Goal: Find specific page/section: Find specific page/section

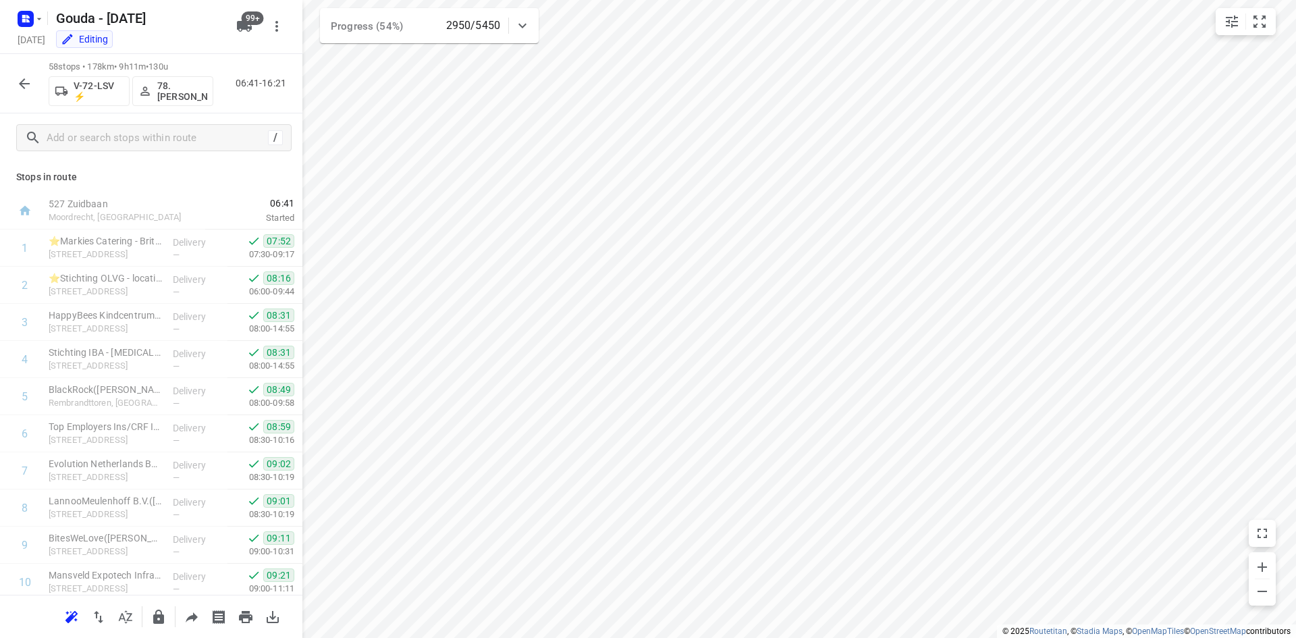
scroll to position [377, 0]
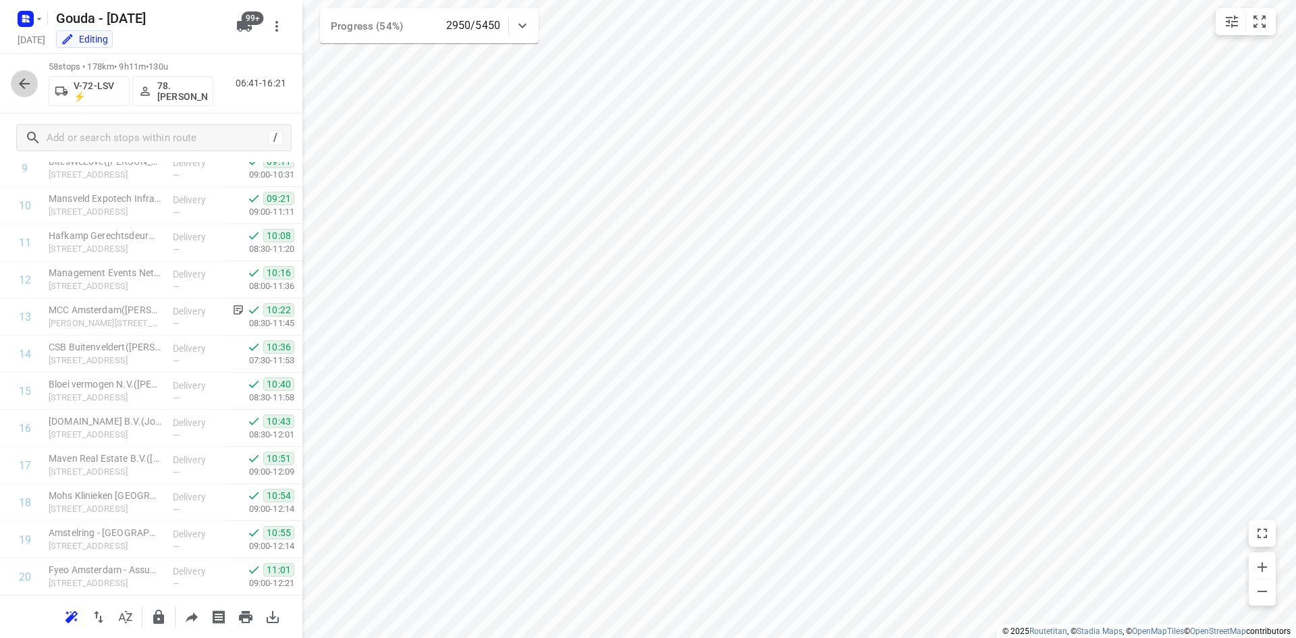
click at [34, 79] on button "button" at bounding box center [24, 83] width 27 height 27
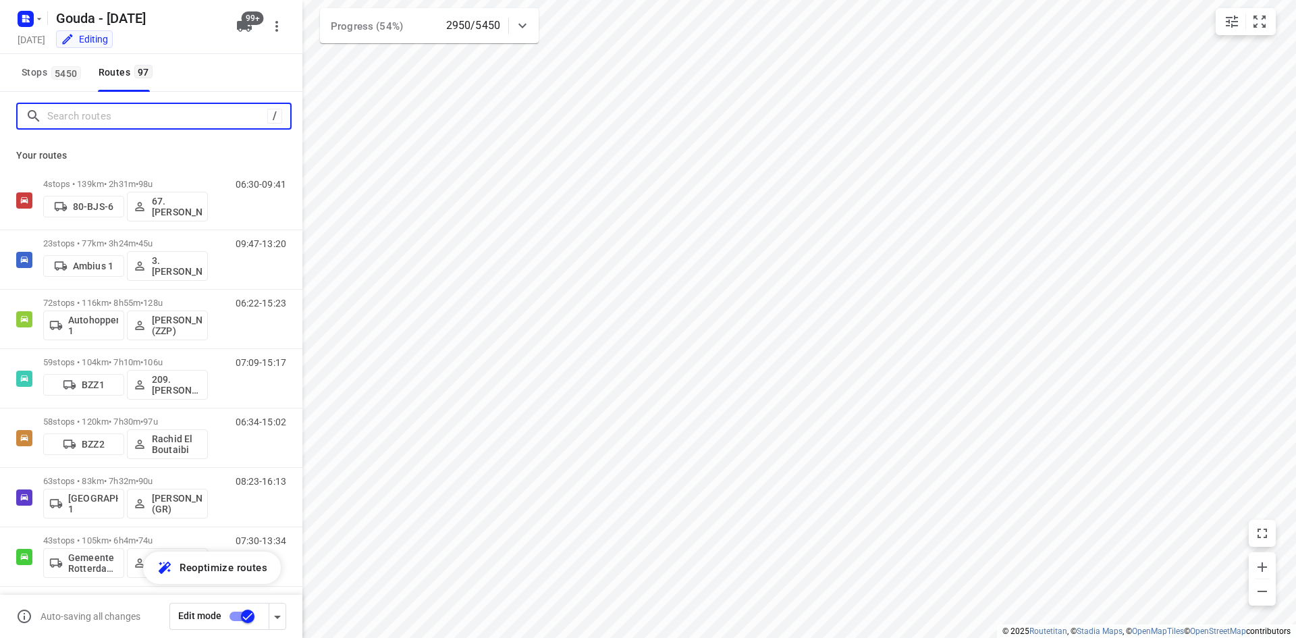
click at [119, 110] on input "Search routes" at bounding box center [157, 116] width 220 height 21
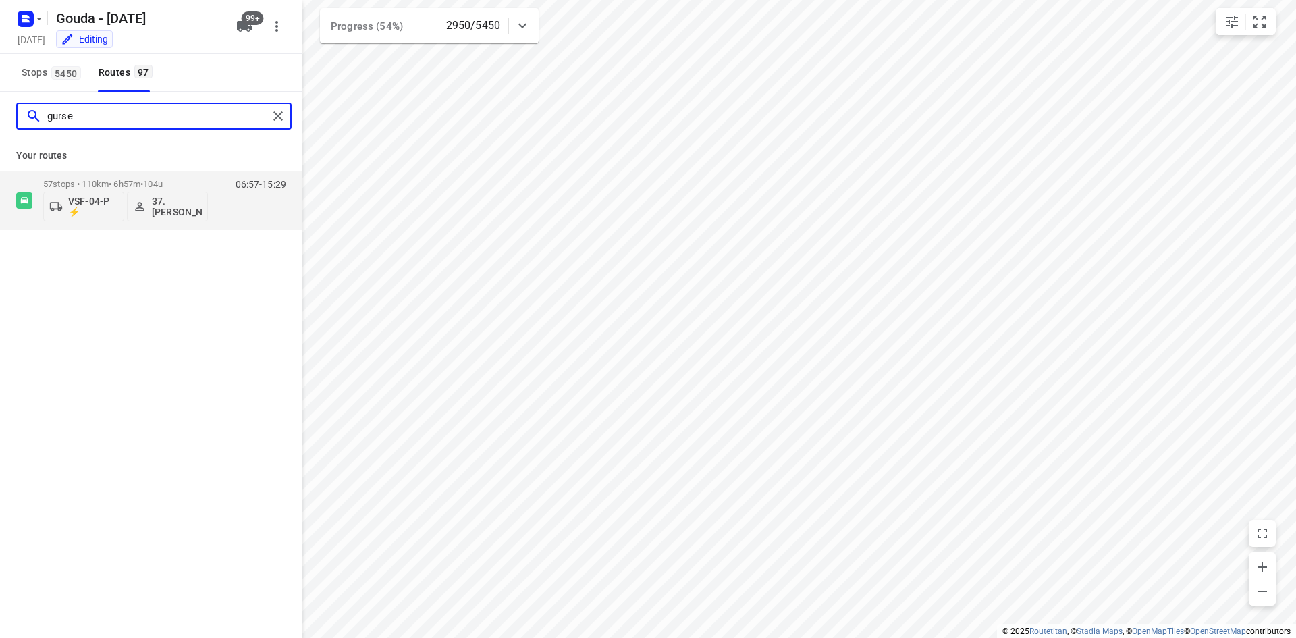
type input "gursel"
click at [143, 180] on span "•" at bounding box center [141, 184] width 3 height 10
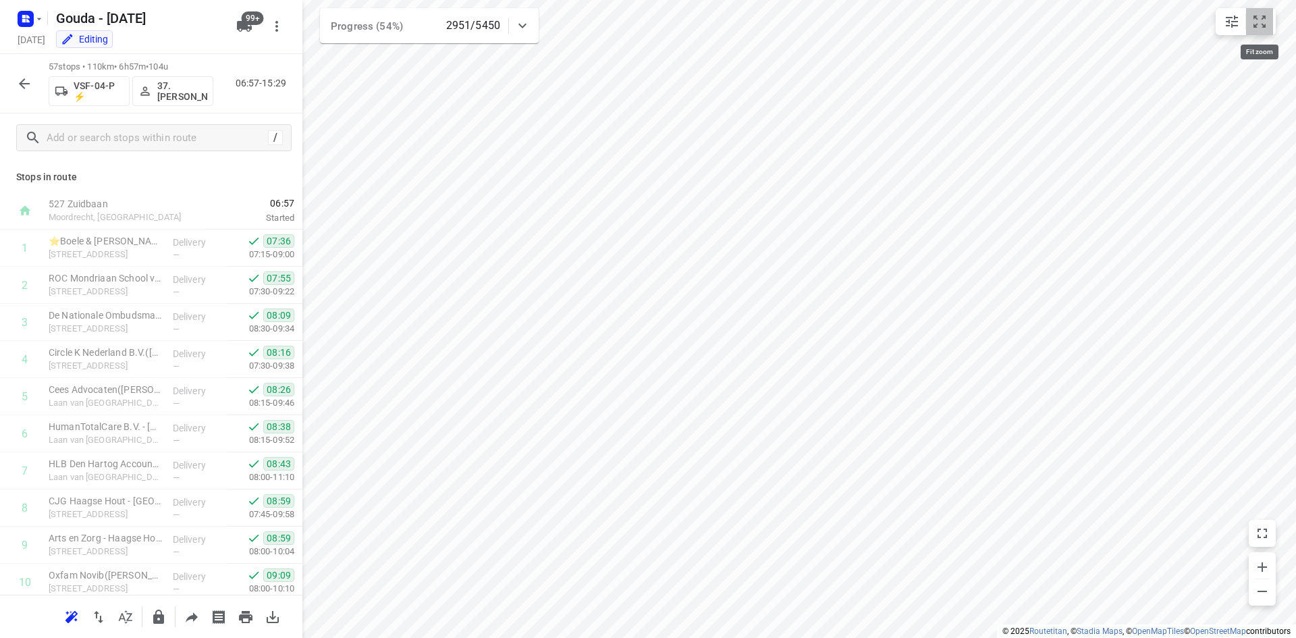
click at [1259, 22] on icon "small contained button group" at bounding box center [1260, 22] width 16 height 16
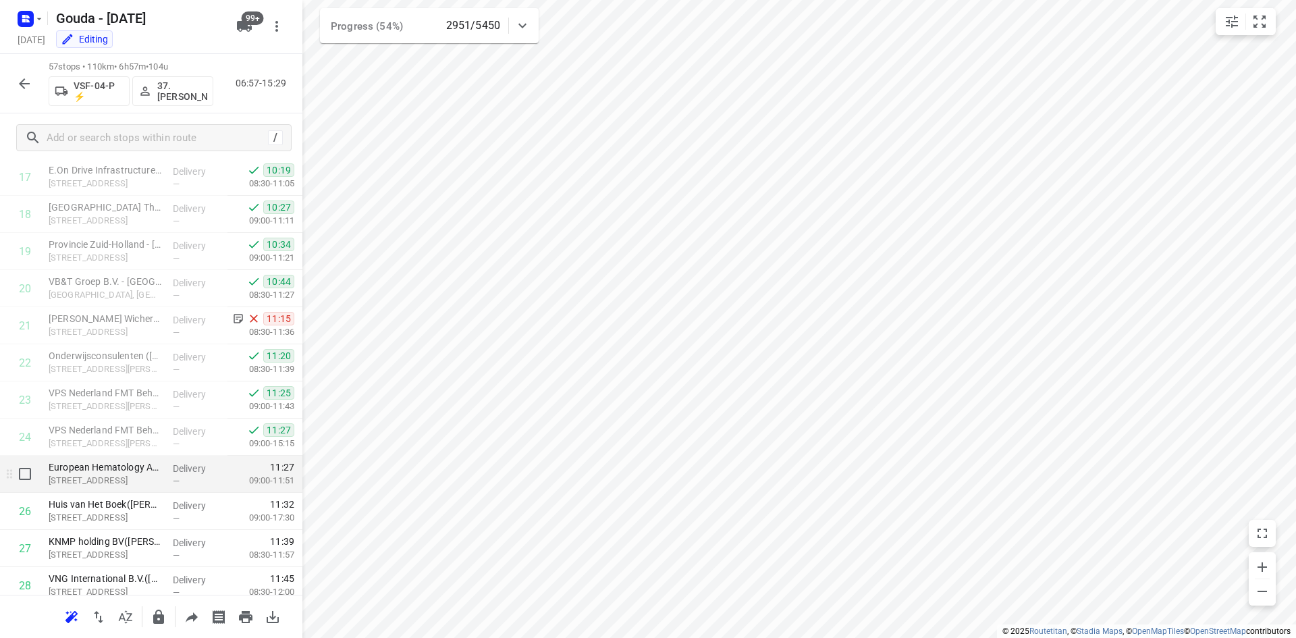
scroll to position [675, 0]
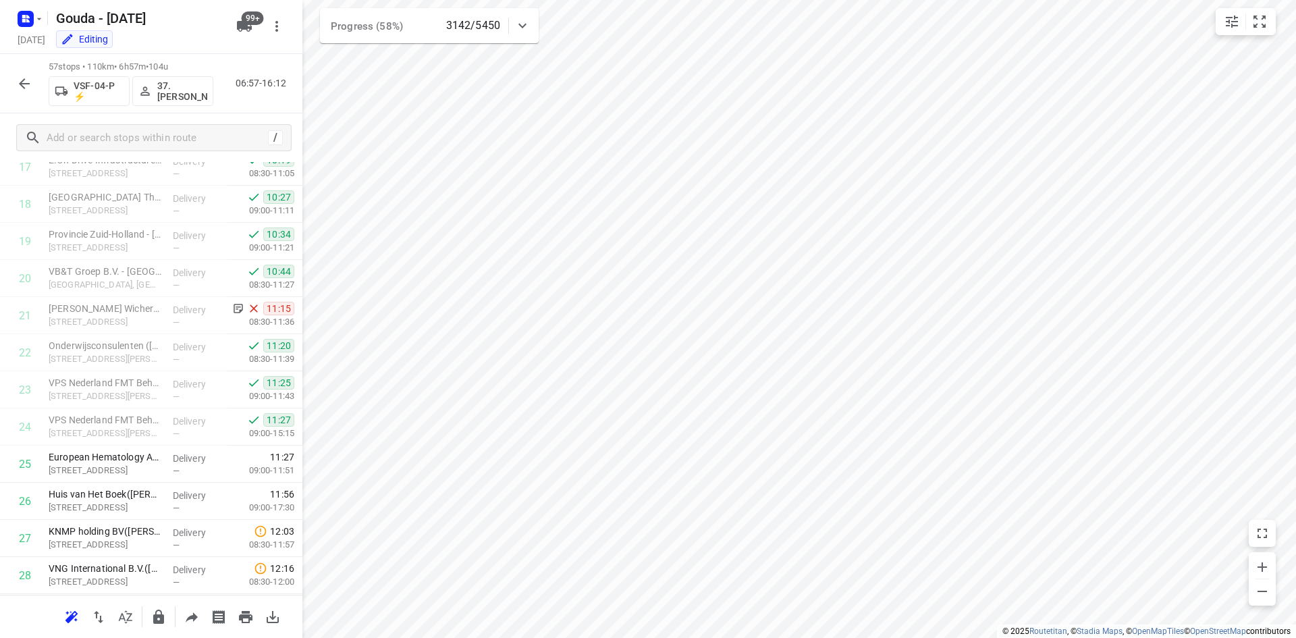
click at [17, 90] on icon "button" at bounding box center [24, 84] width 16 height 16
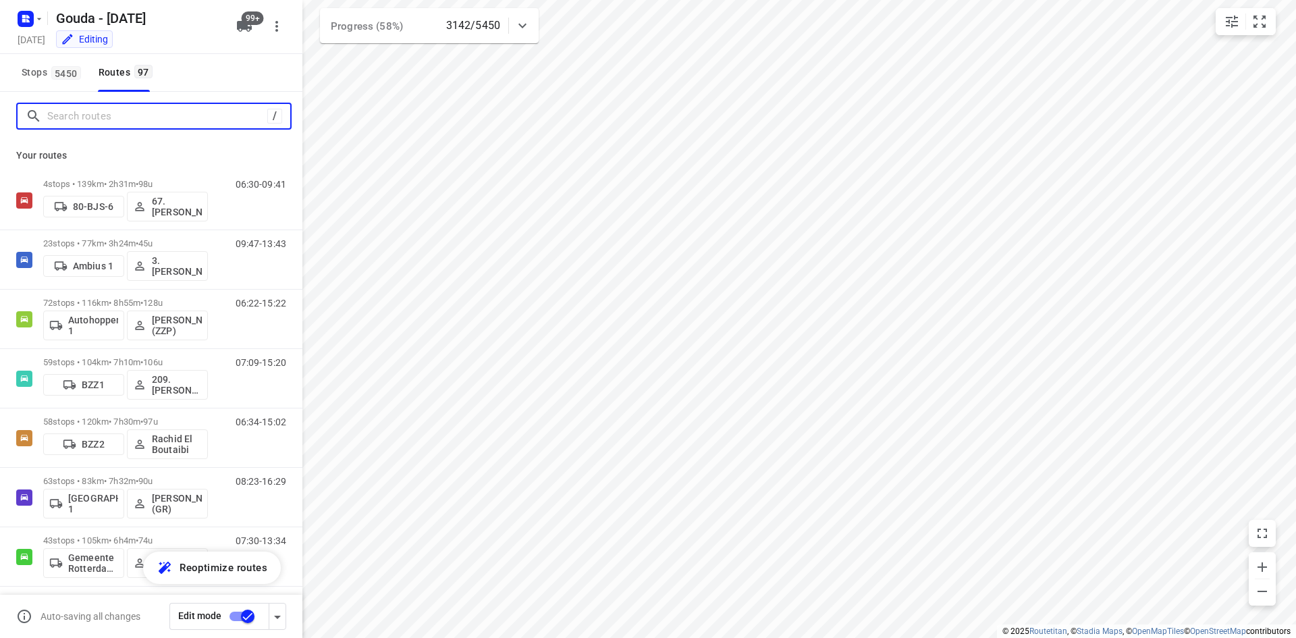
click at [101, 118] on input "Search routes" at bounding box center [157, 116] width 220 height 21
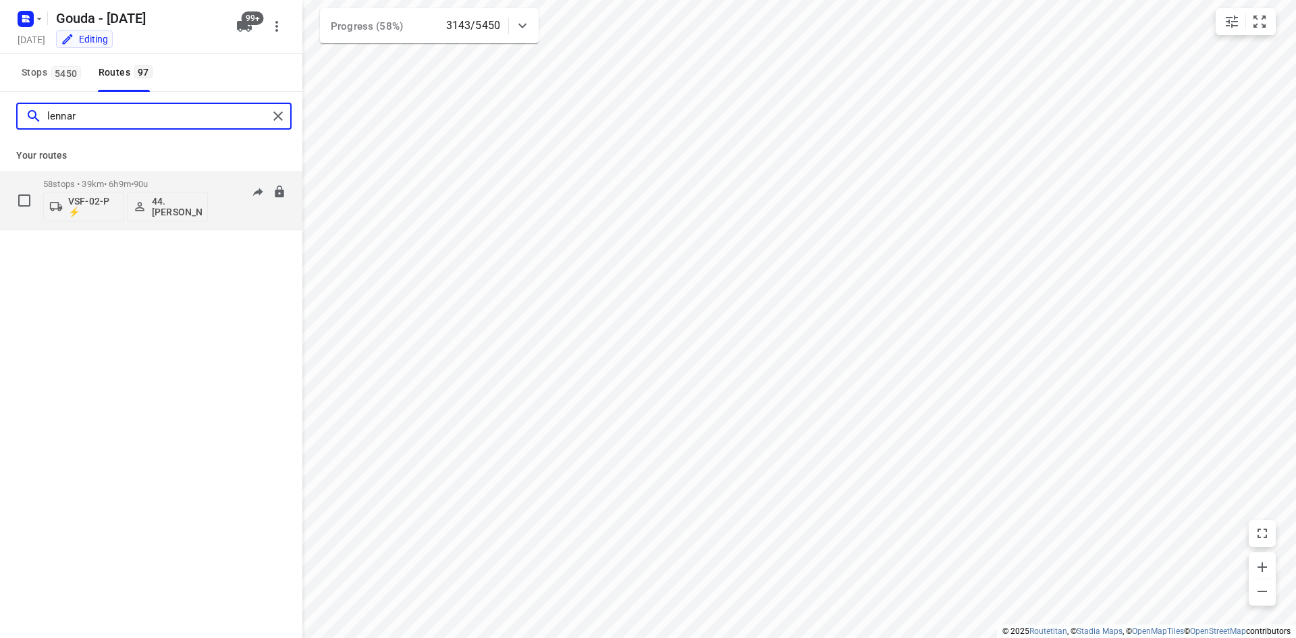
type input "lennar"
click at [208, 175] on div "58 stops • 39km • 6h9m • 90u VSF-02-P ⚡ 44. [PERSON_NAME] 07:28-13:34" at bounding box center [172, 200] width 259 height 56
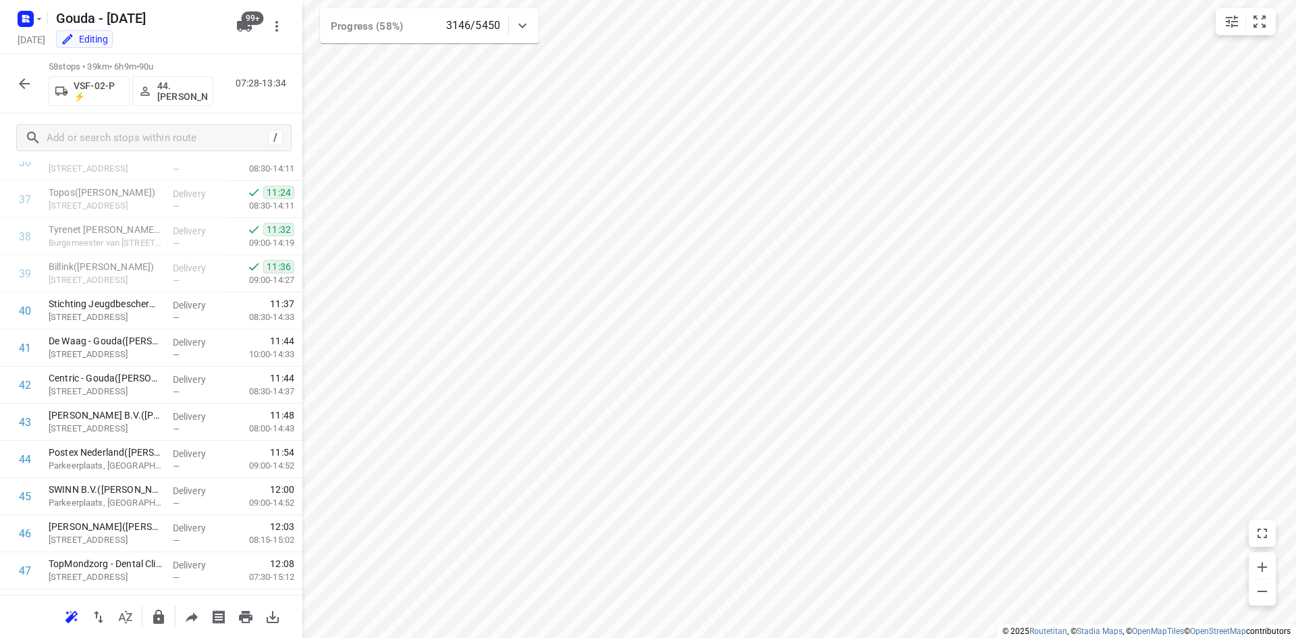
scroll to position [1826, 0]
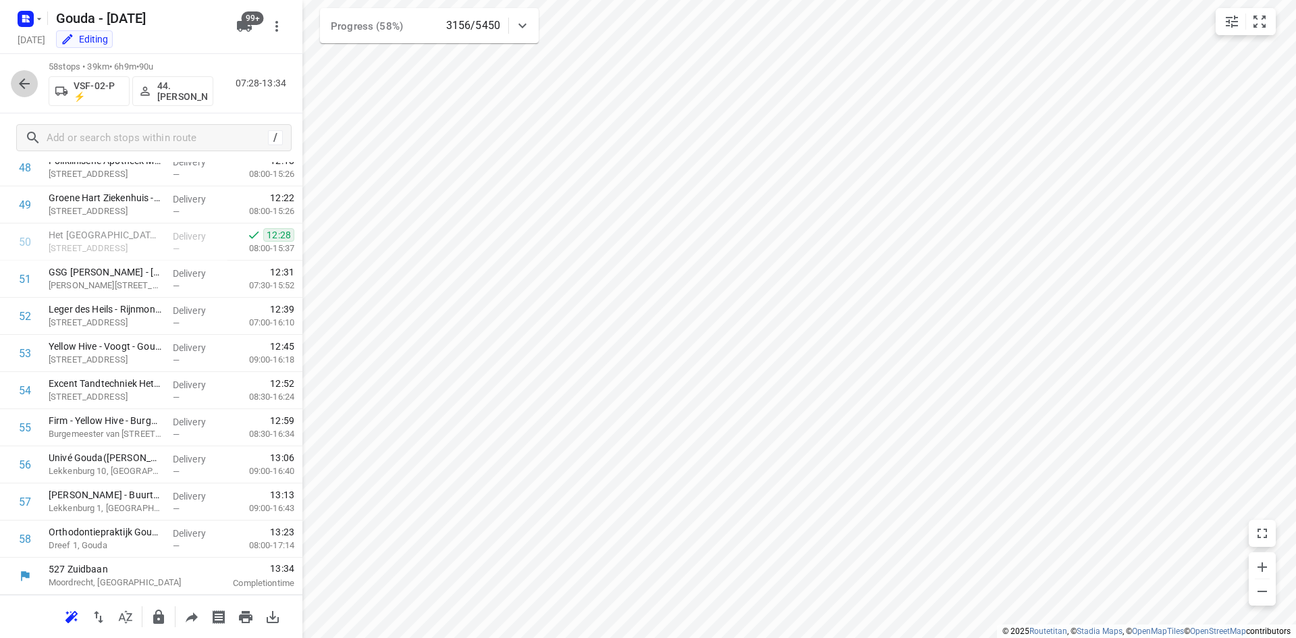
click at [18, 84] on icon "button" at bounding box center [24, 84] width 16 height 16
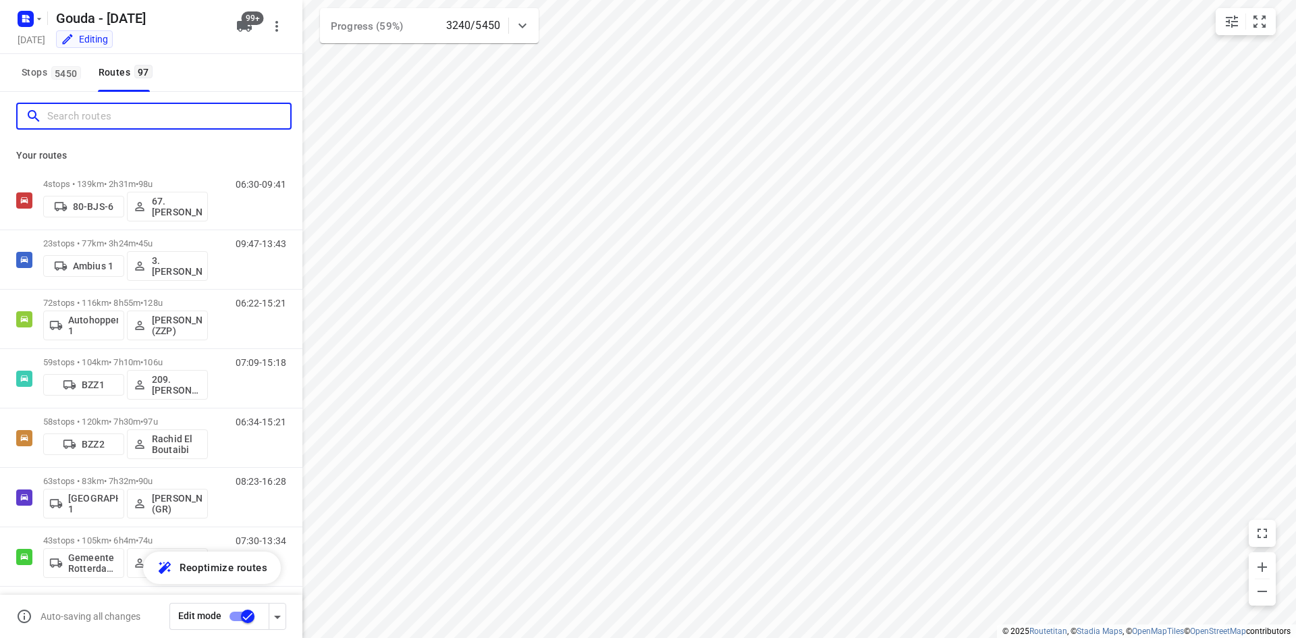
click at [154, 119] on input "Search routes" at bounding box center [168, 116] width 243 height 21
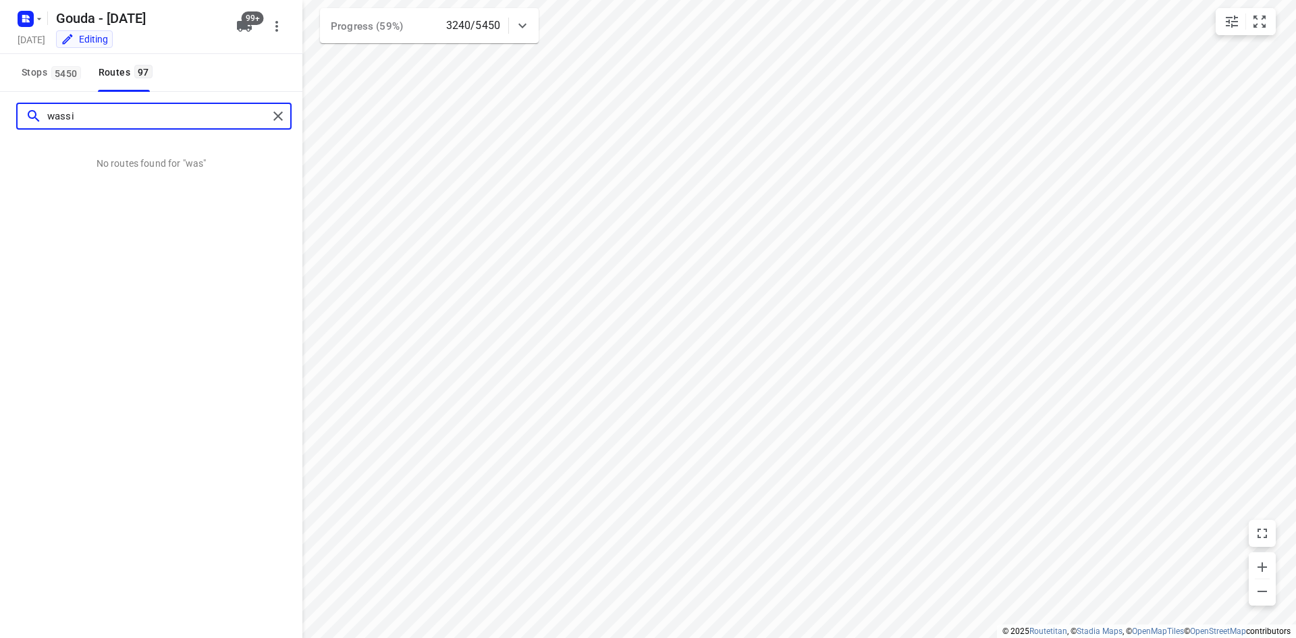
type input "[PERSON_NAME]"
drag, startPoint x: 124, startPoint y: 109, endPoint x: 38, endPoint y: 104, distance: 85.9
click at [38, 104] on div "[PERSON_NAME]" at bounding box center [154, 116] width 276 height 27
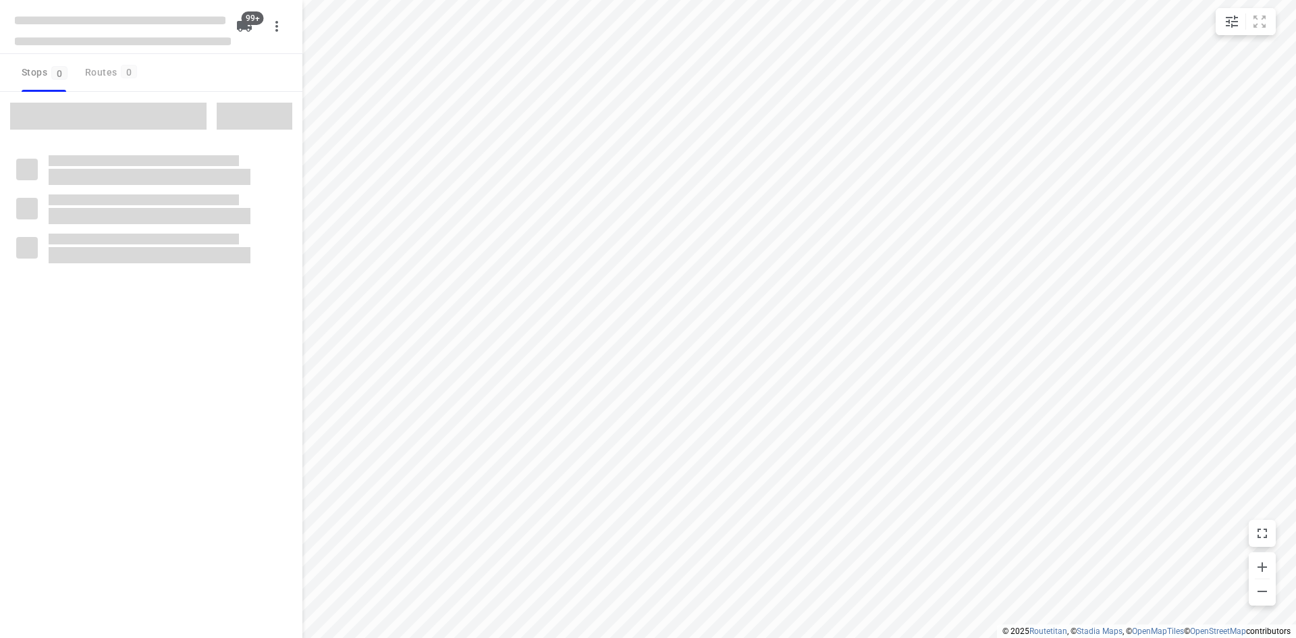
checkbox input "true"
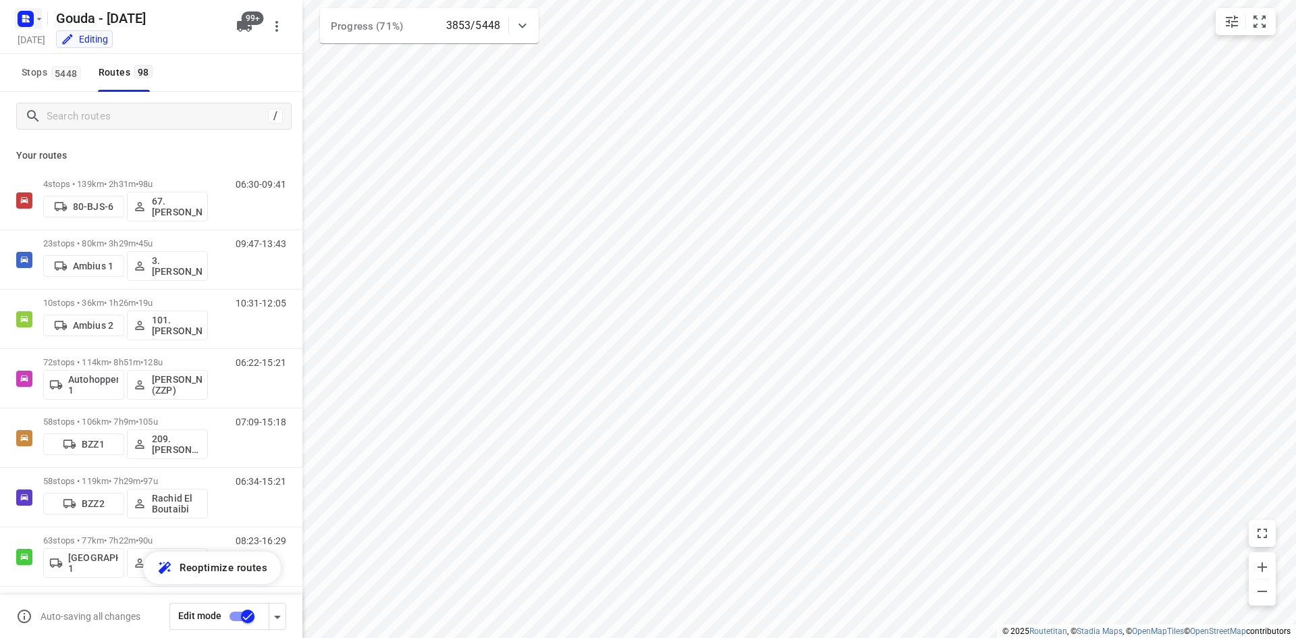
click at [32, 24] on rect "button" at bounding box center [26, 19] width 16 height 16
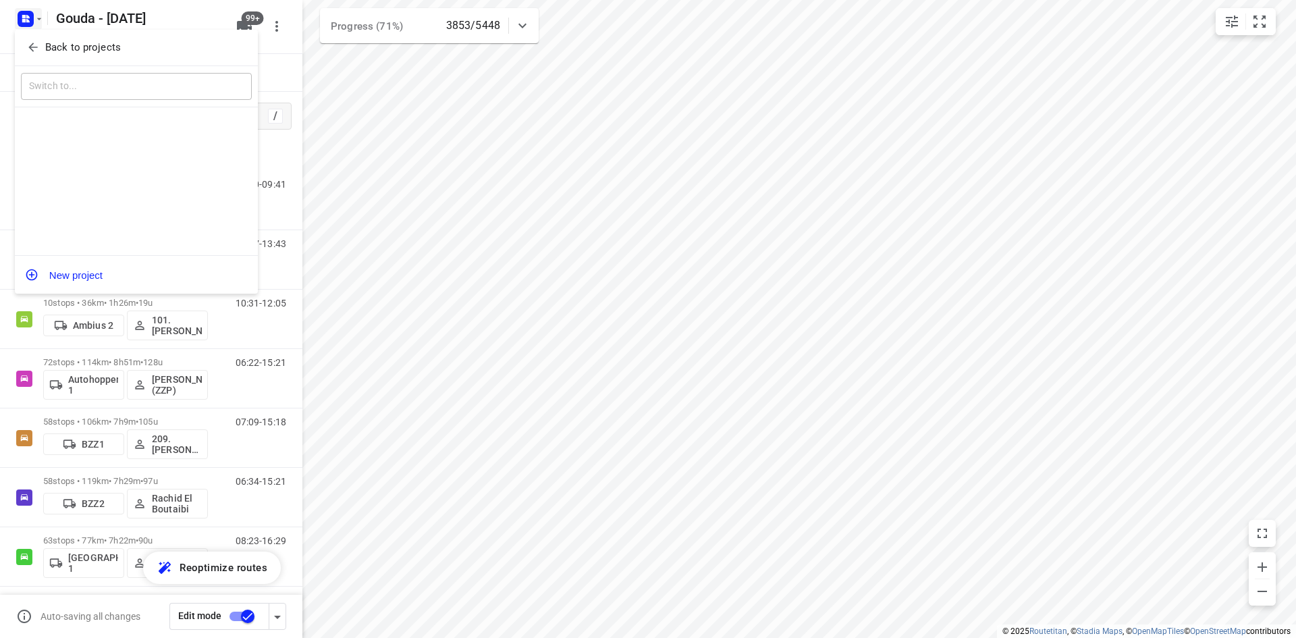
click at [75, 49] on p "Back to projects" at bounding box center [83, 48] width 76 height 16
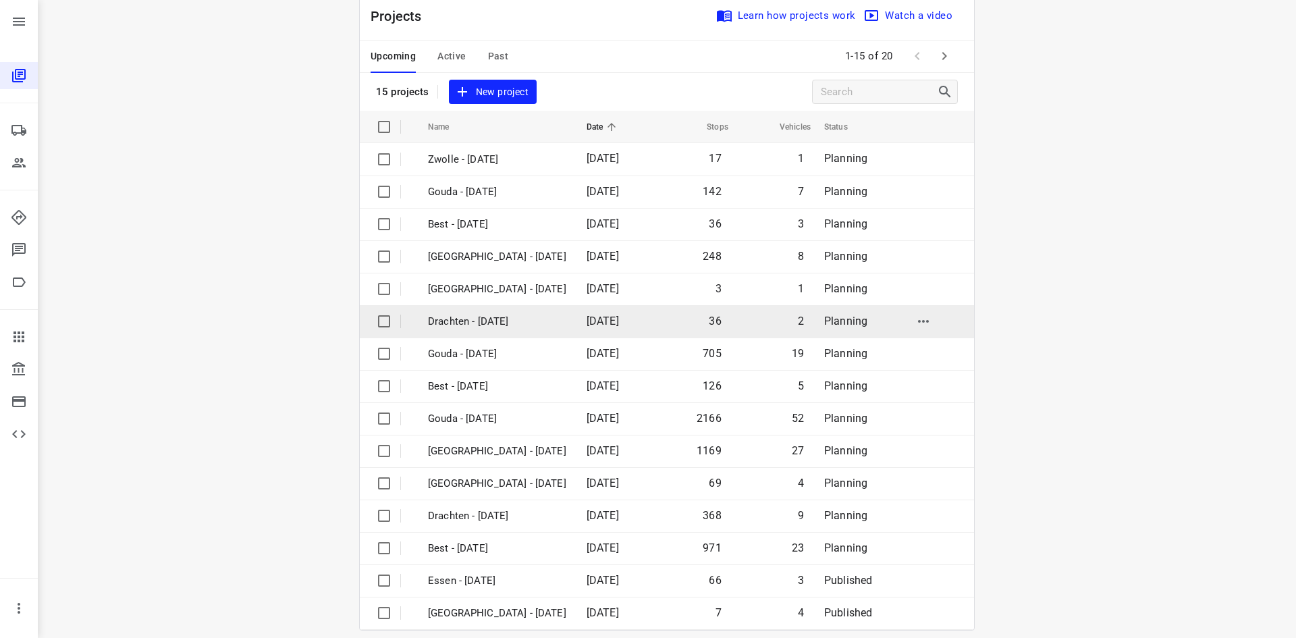
scroll to position [45, 0]
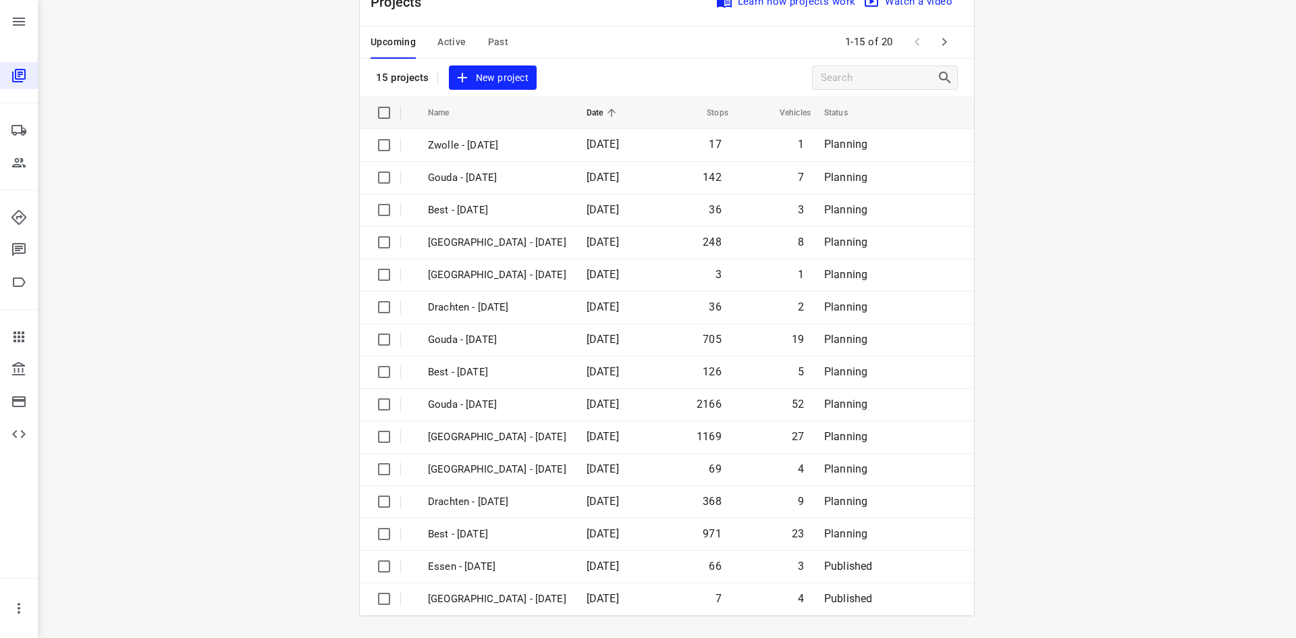
click at [451, 57] on button "Active" at bounding box center [452, 42] width 28 height 32
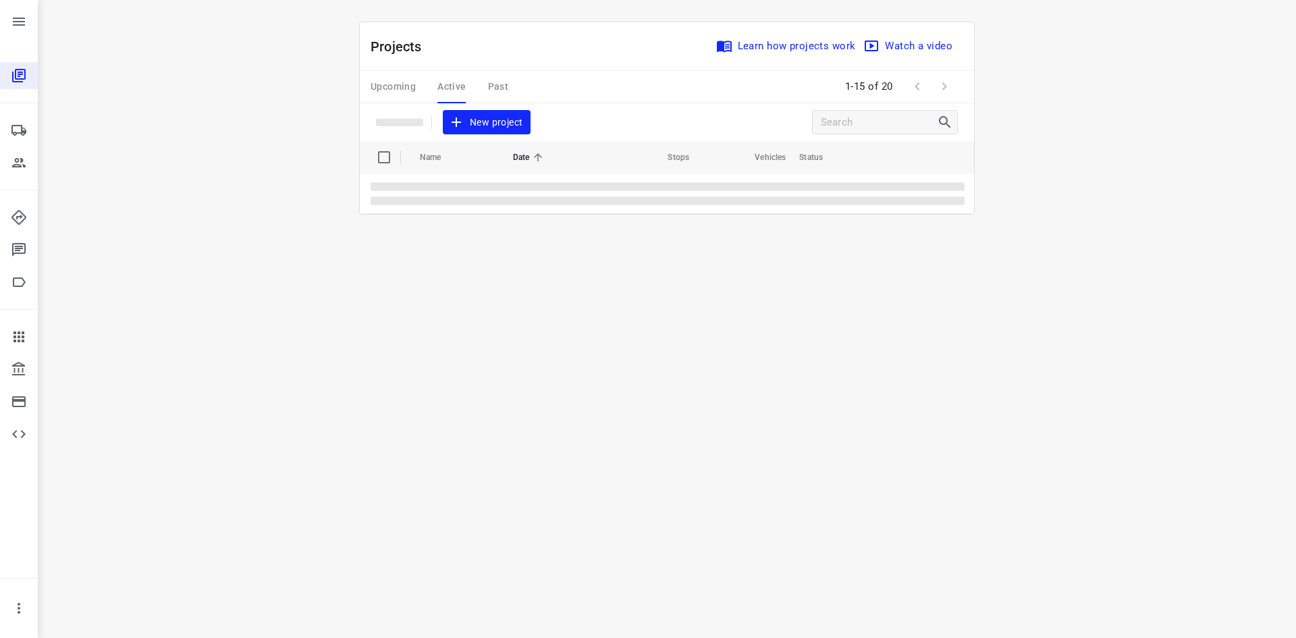
scroll to position [0, 0]
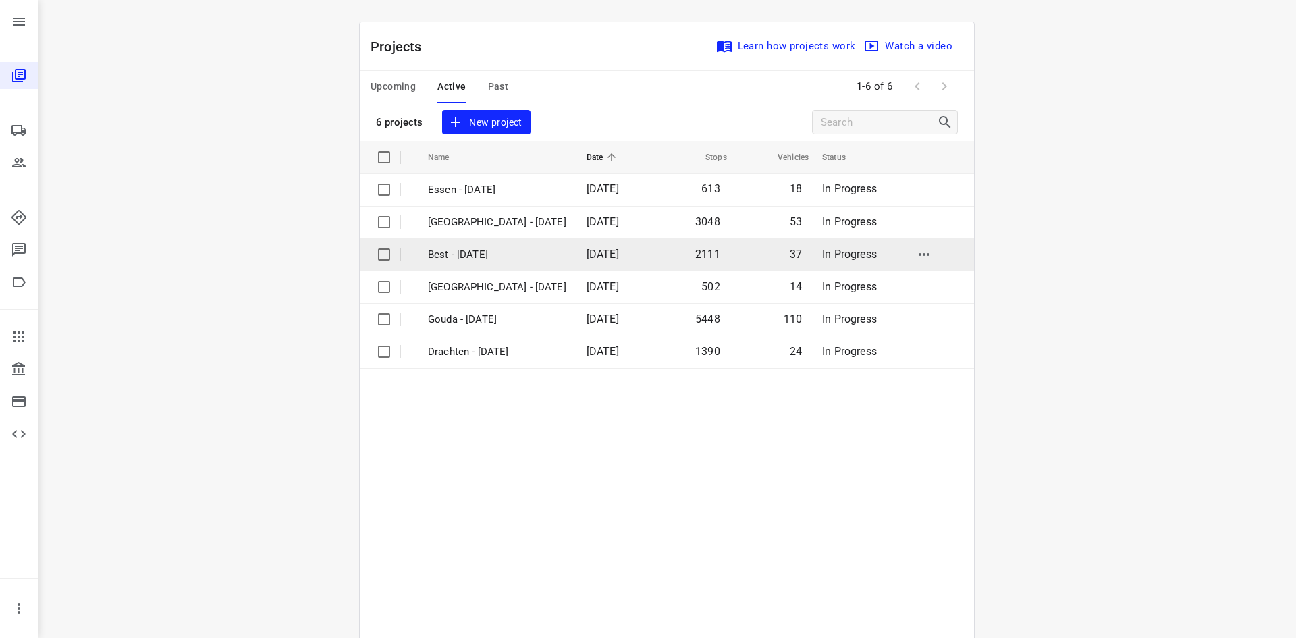
click at [507, 255] on p "Best - Monday" at bounding box center [497, 255] width 138 height 16
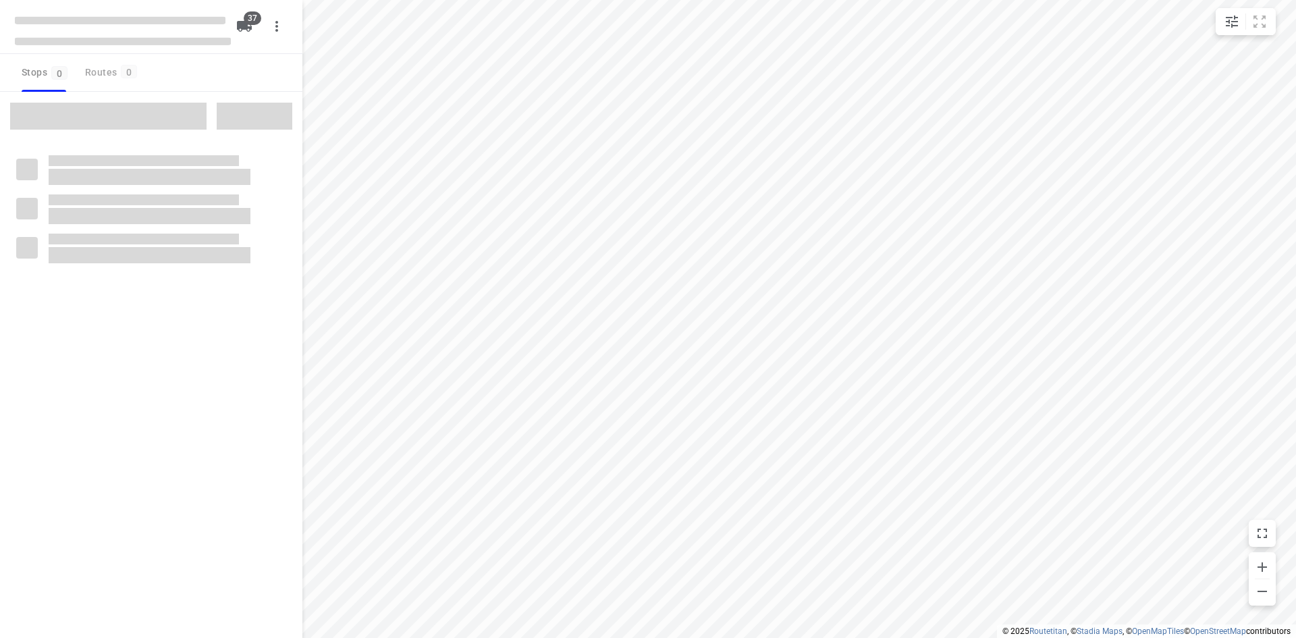
checkbox input "true"
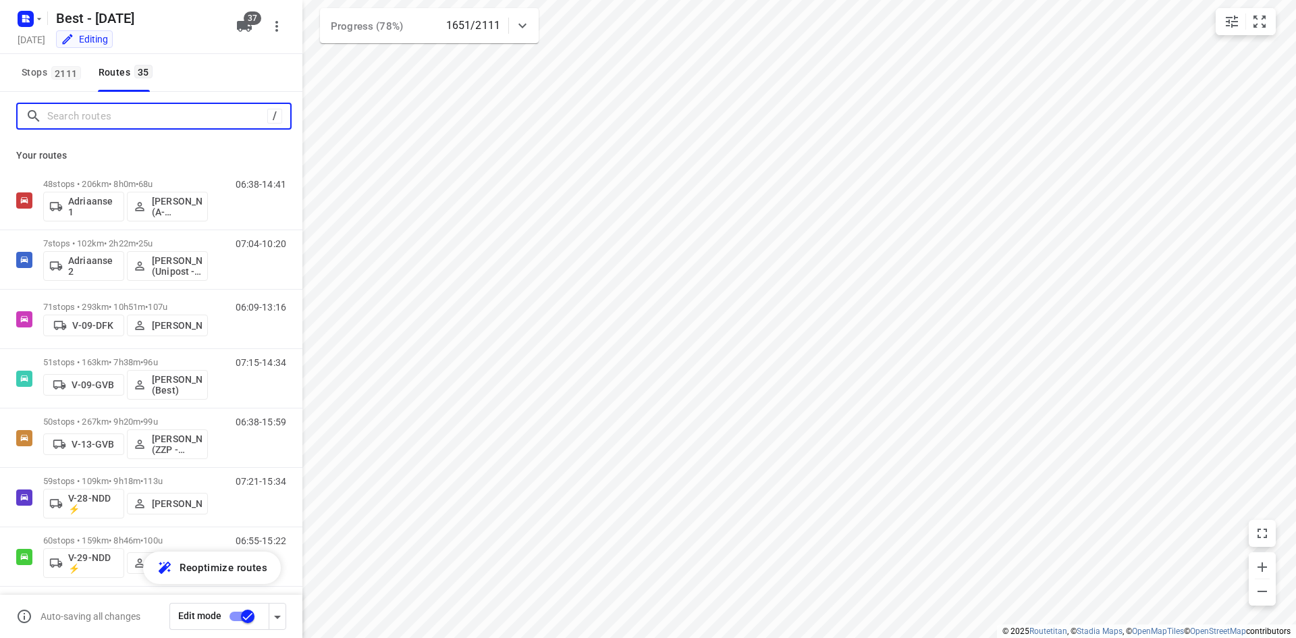
click at [228, 122] on input "Search routes" at bounding box center [157, 116] width 220 height 21
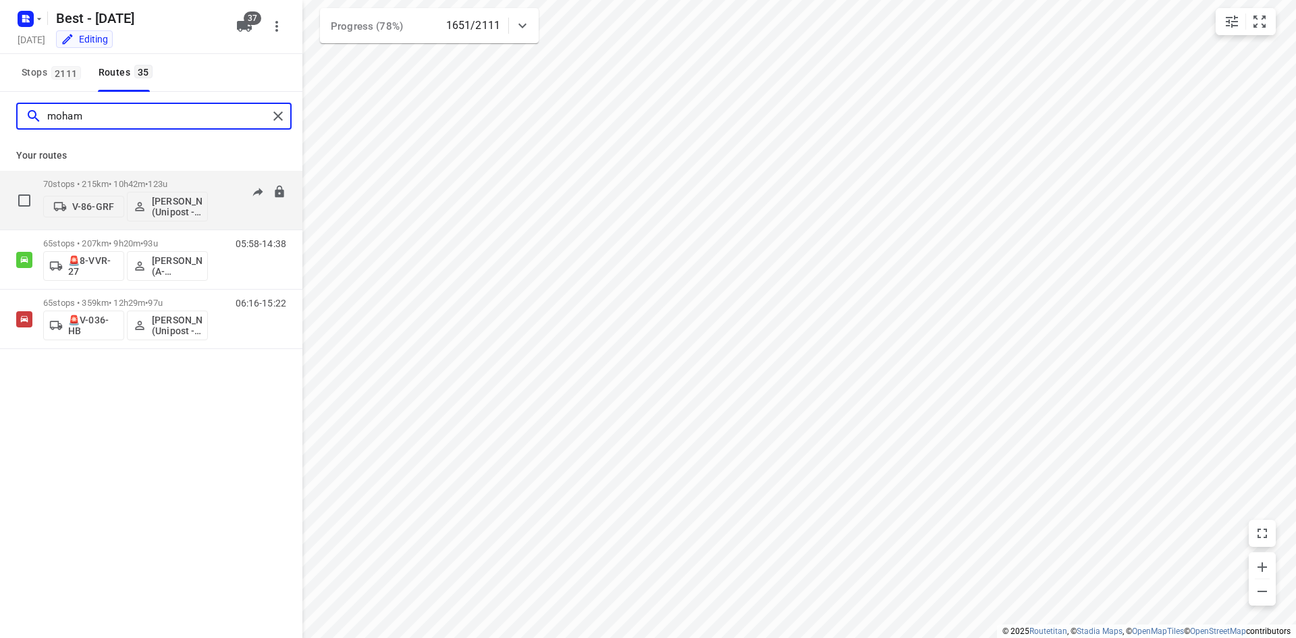
type input "moham"
click at [222, 185] on div "06:10-14:42" at bounding box center [253, 203] width 68 height 49
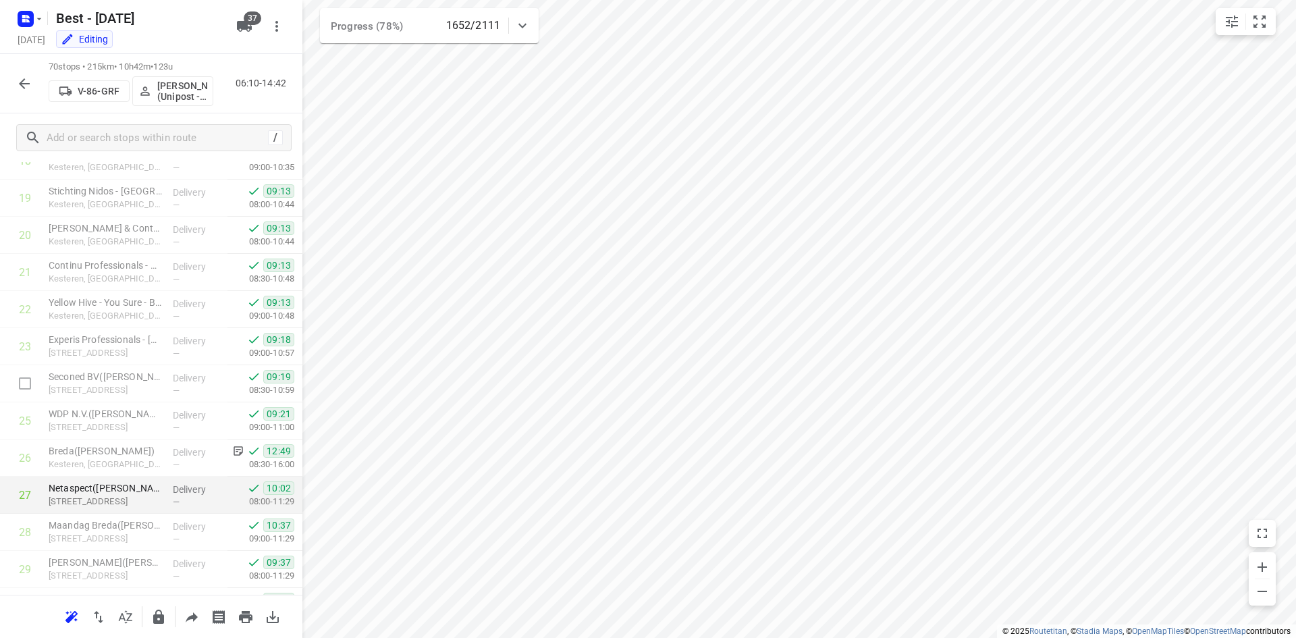
scroll to position [786, 0]
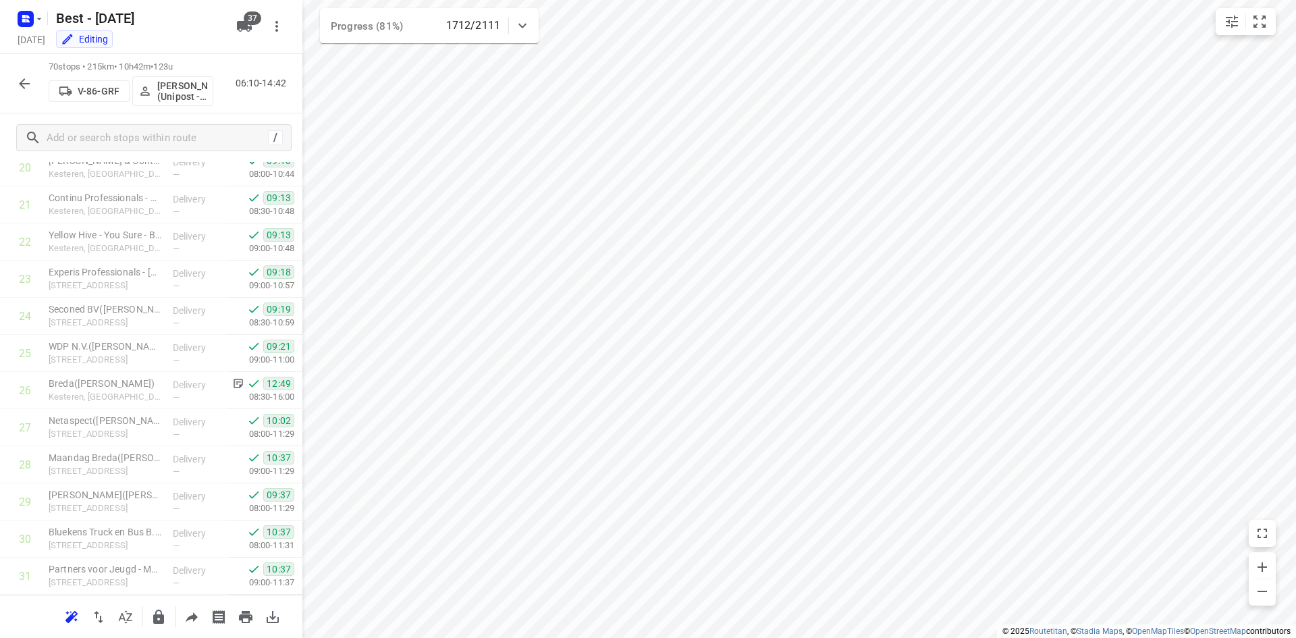
click at [13, 80] on button "button" at bounding box center [24, 83] width 27 height 27
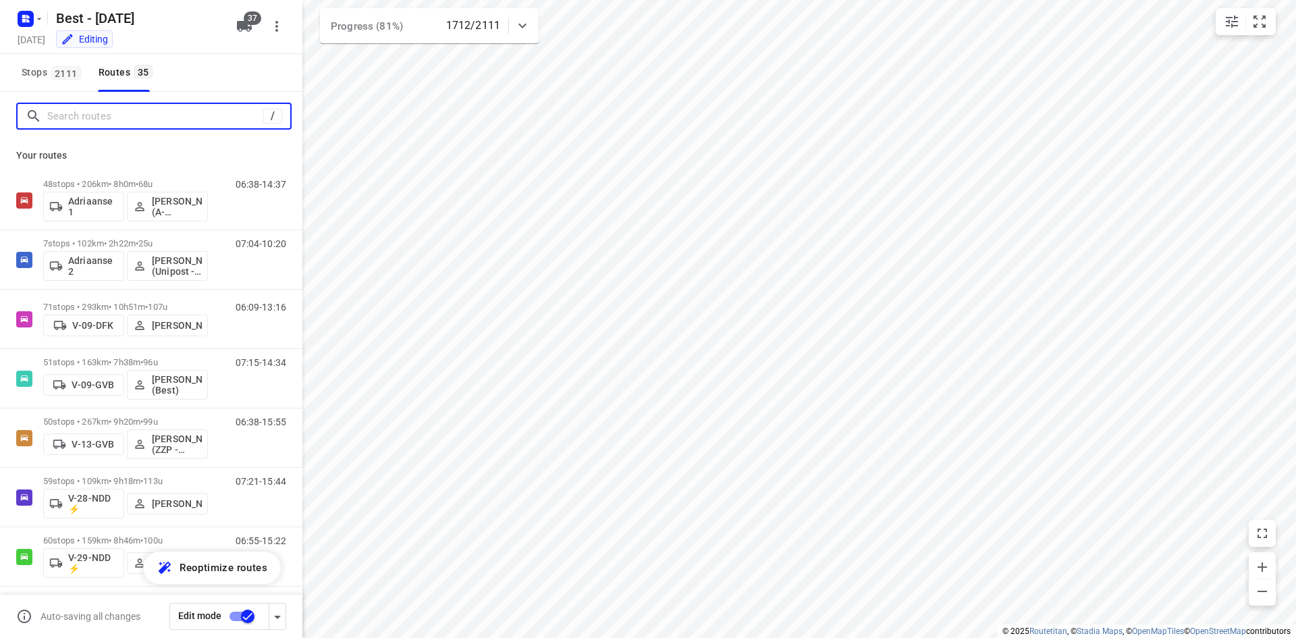
click at [139, 120] on input "Search routes" at bounding box center [155, 116] width 216 height 21
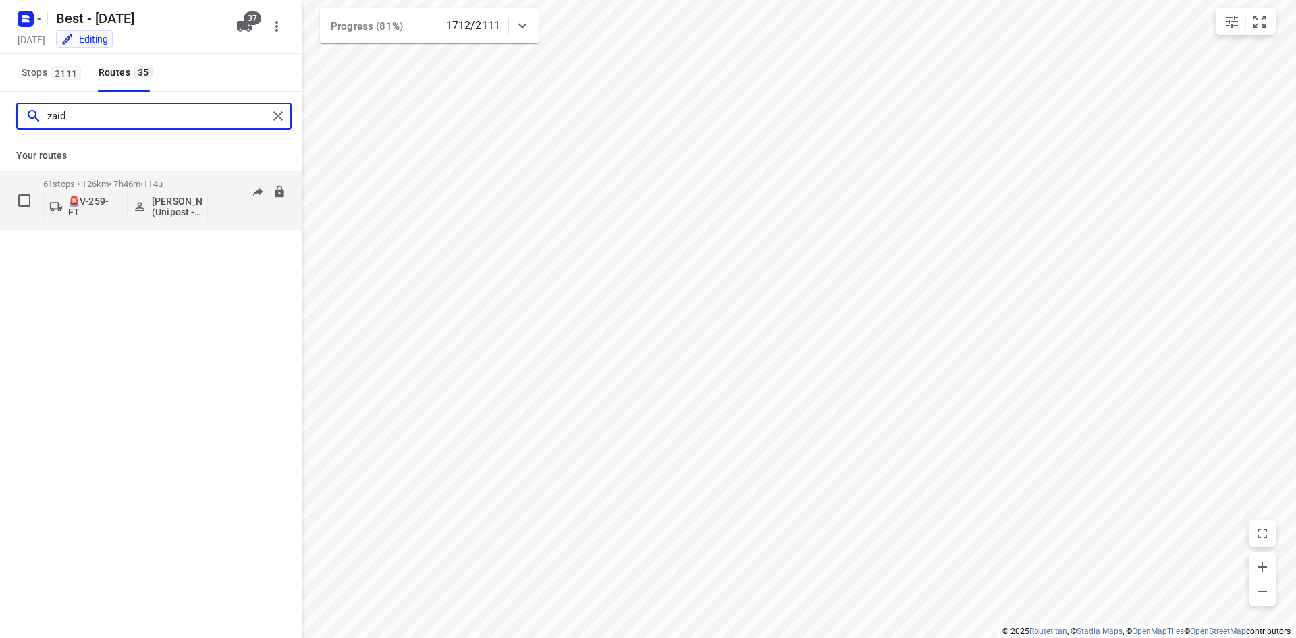
type input "zaid"
click at [190, 178] on div "61 stops • 126km • 7h46m • 114u 🚨V-259-FT Zaid Kramy (Unipost - ZZP - Best)" at bounding box center [125, 200] width 165 height 56
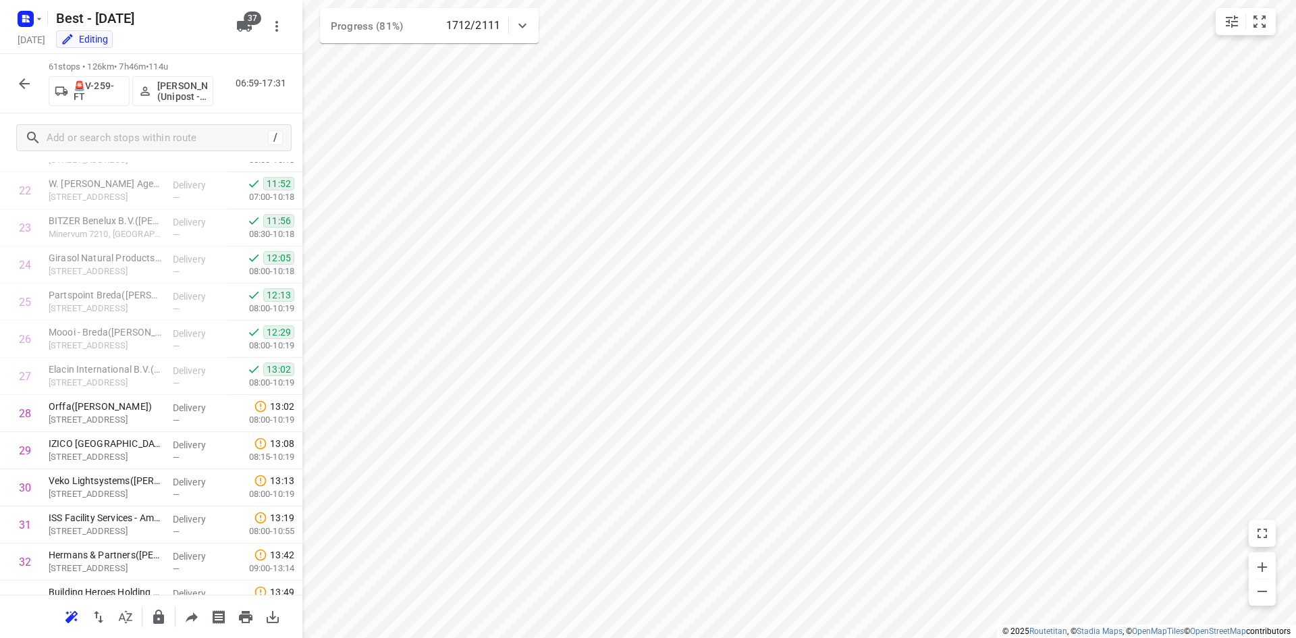
scroll to position [834, 0]
click at [124, 382] on p "Minervum 7032, Breda" at bounding box center [105, 386] width 113 height 14
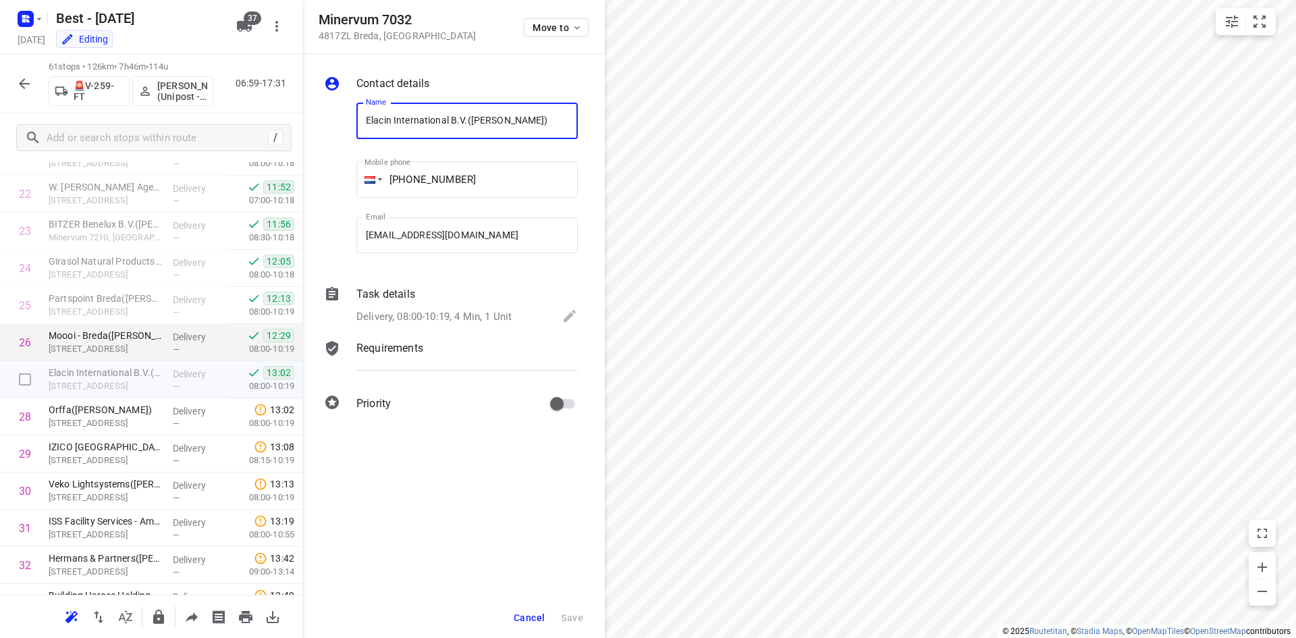
click at [141, 339] on p "Moooi - Breda(Ella Molenschot)" at bounding box center [105, 336] width 113 height 14
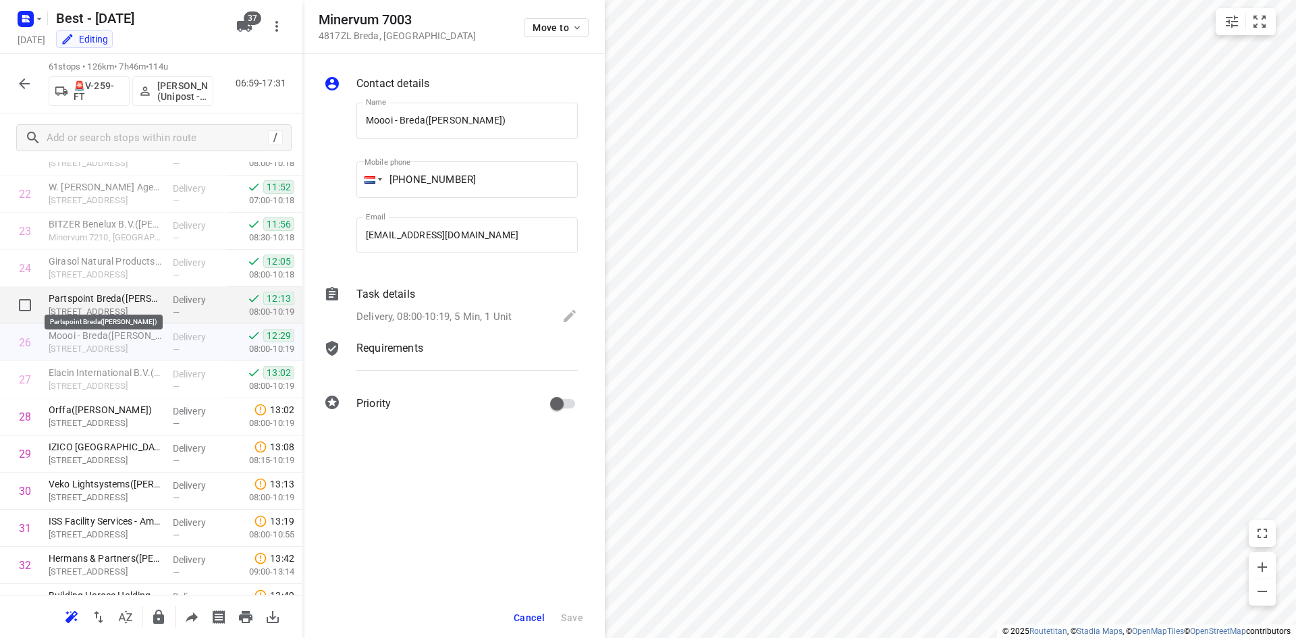
click at [148, 300] on p "Partspoint Breda(Robert Verheijen)" at bounding box center [105, 299] width 113 height 14
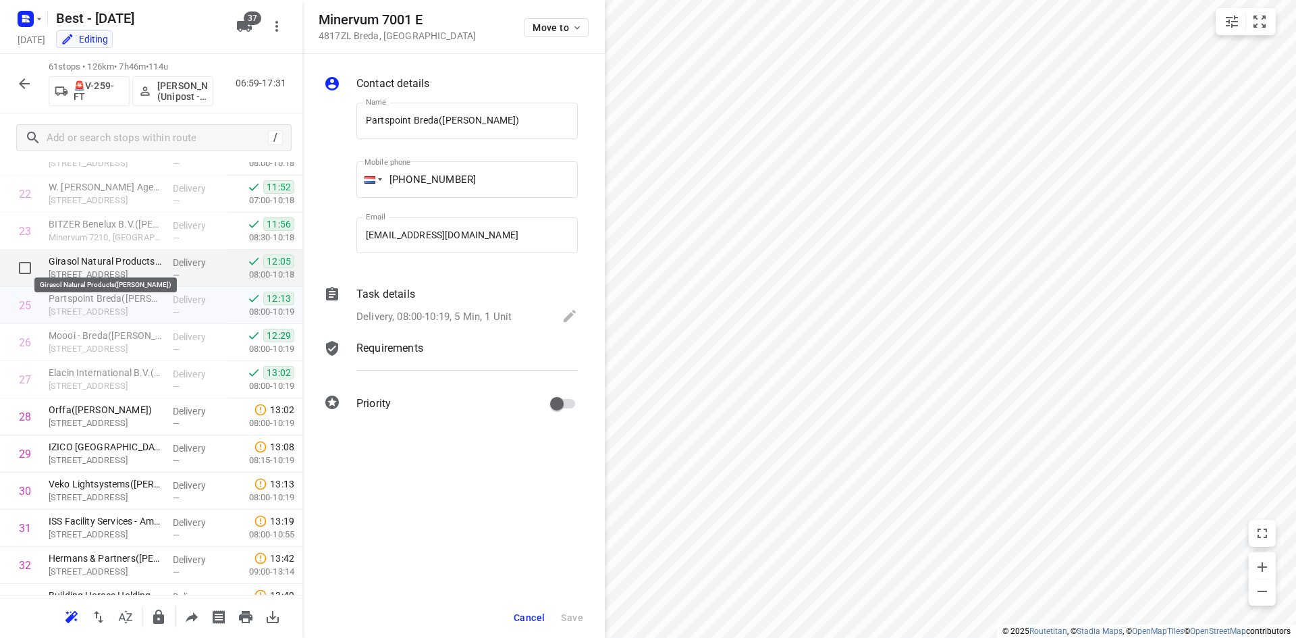
click at [149, 264] on p "Girasol Natural Products(Chantal Renting)" at bounding box center [105, 262] width 113 height 14
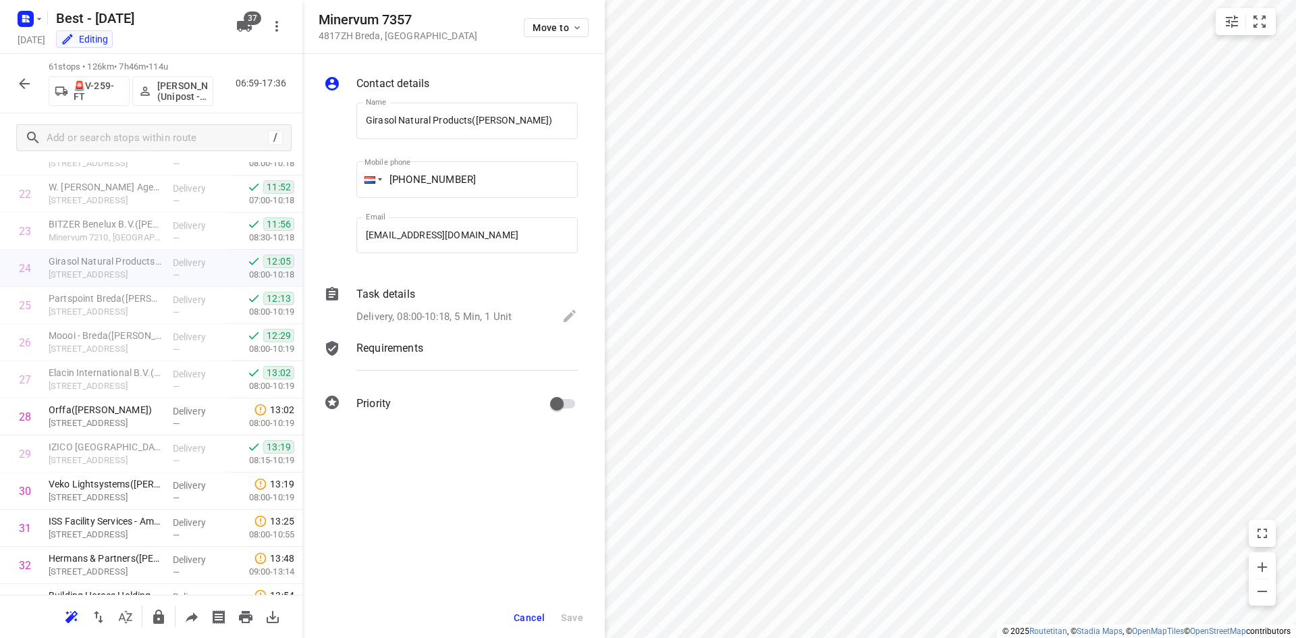
click at [524, 618] on span "Cancel" at bounding box center [529, 617] width 31 height 11
